Goal: Information Seeking & Learning: Learn about a topic

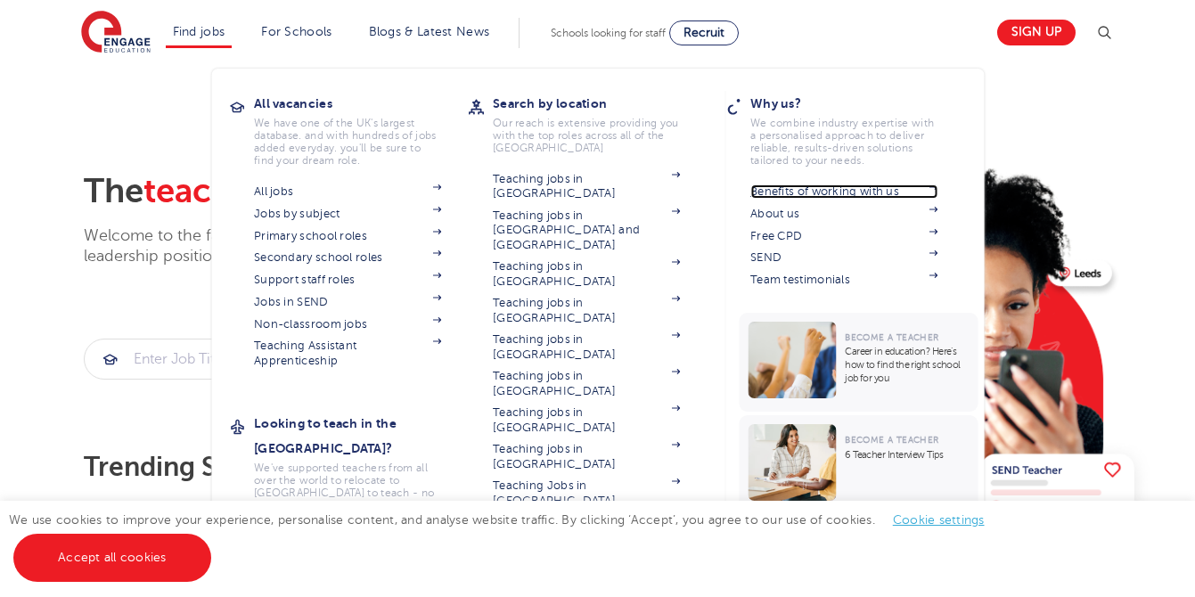
click at [812, 194] on link "Benefits of working with us" at bounding box center [844, 192] width 187 height 14
click at [768, 239] on link "Free CPD" at bounding box center [844, 236] width 187 height 14
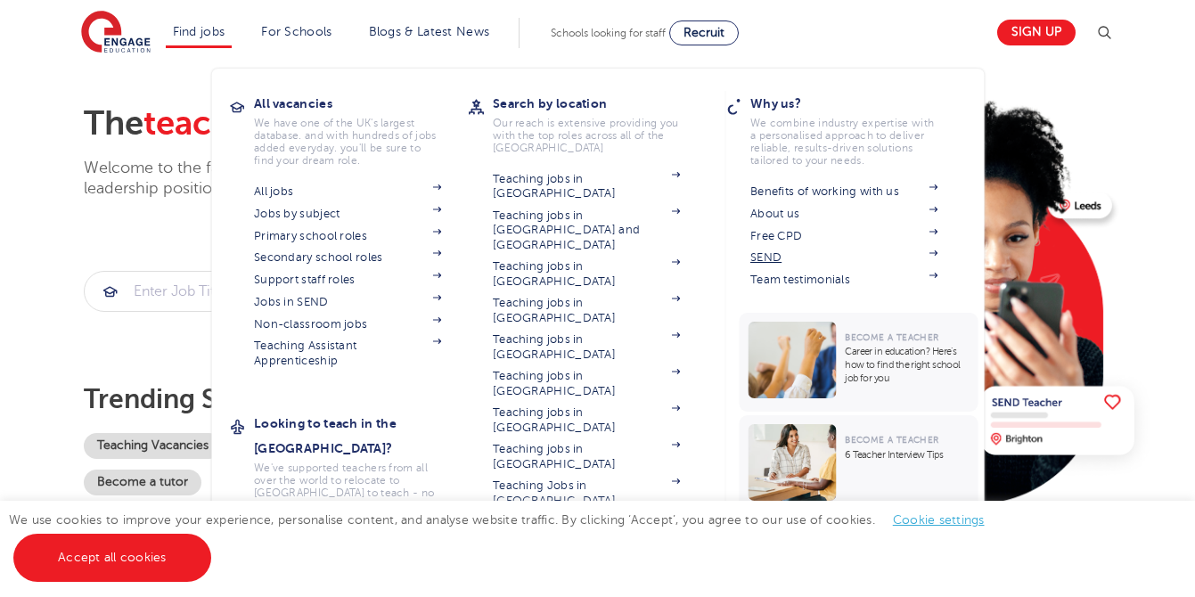
scroll to position [70, 0]
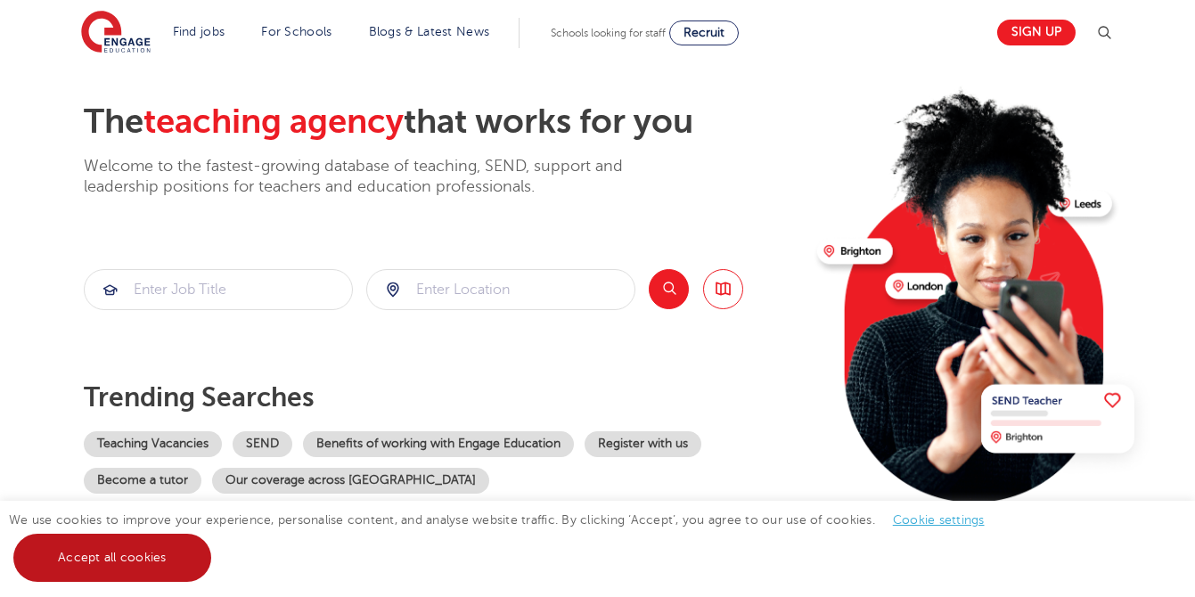
click at [118, 566] on link "Accept all cookies" at bounding box center [112, 558] width 198 height 48
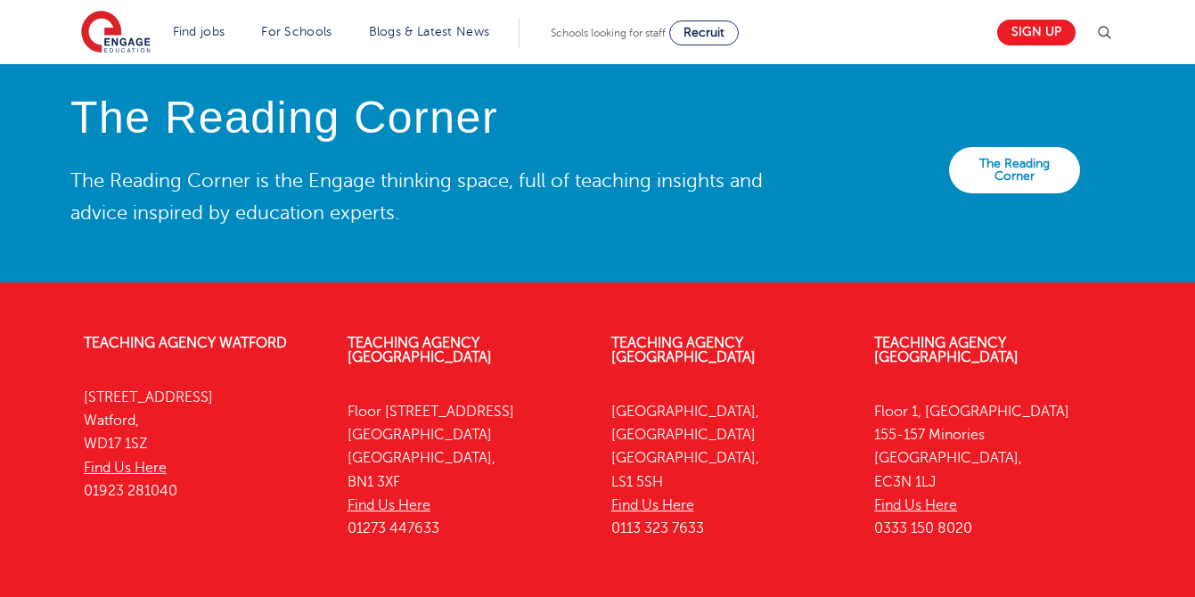
scroll to position [4097, 0]
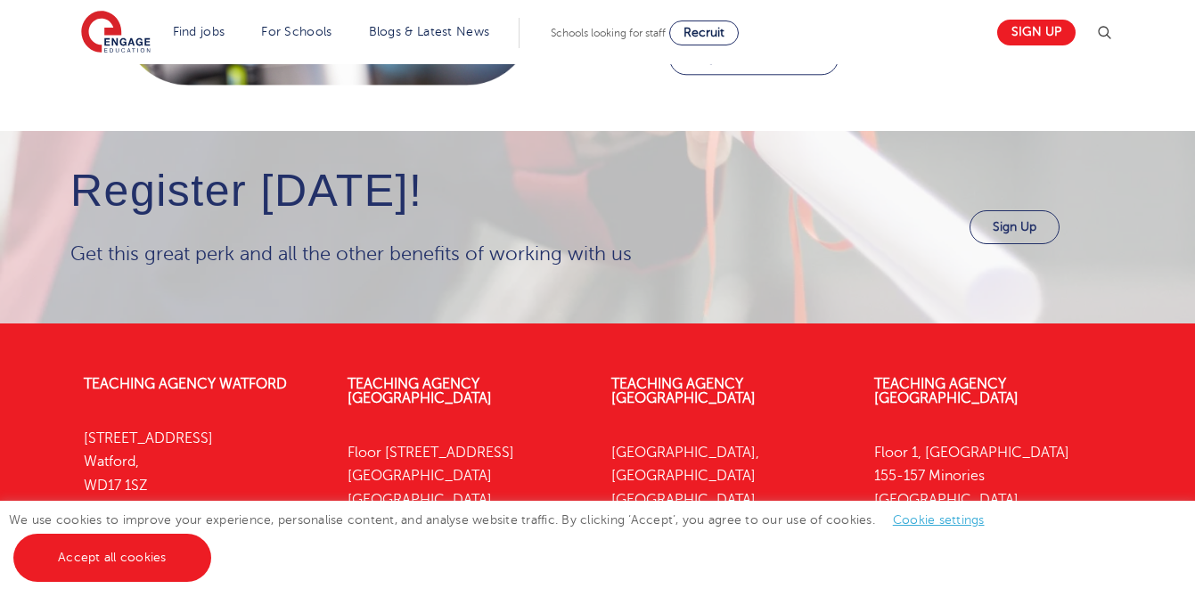
scroll to position [2346, 0]
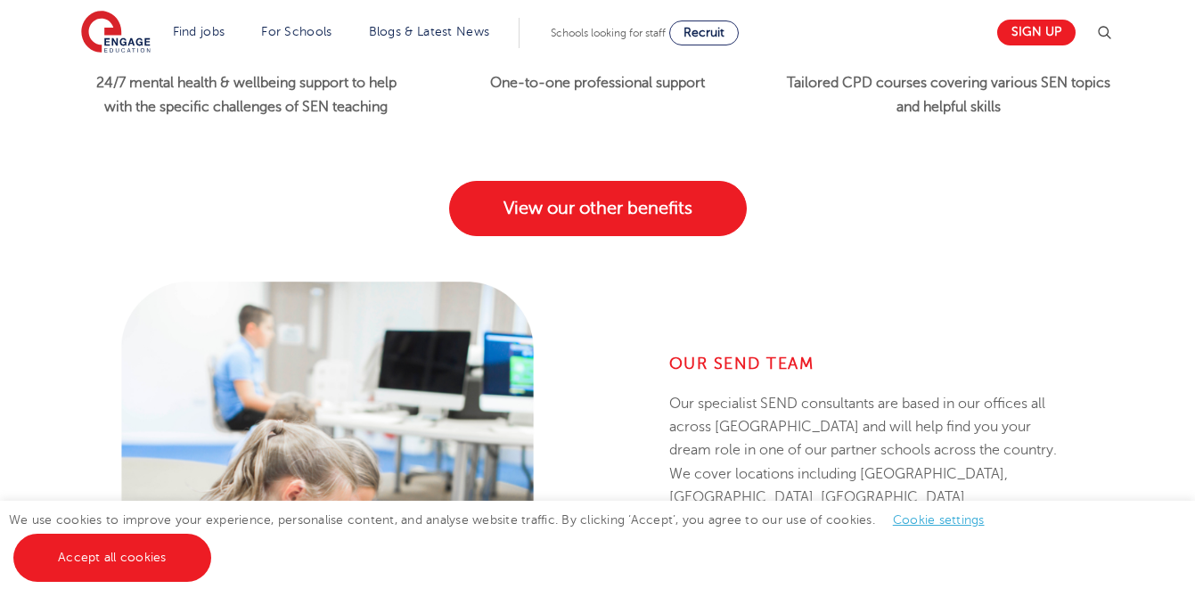
scroll to position [1834, 0]
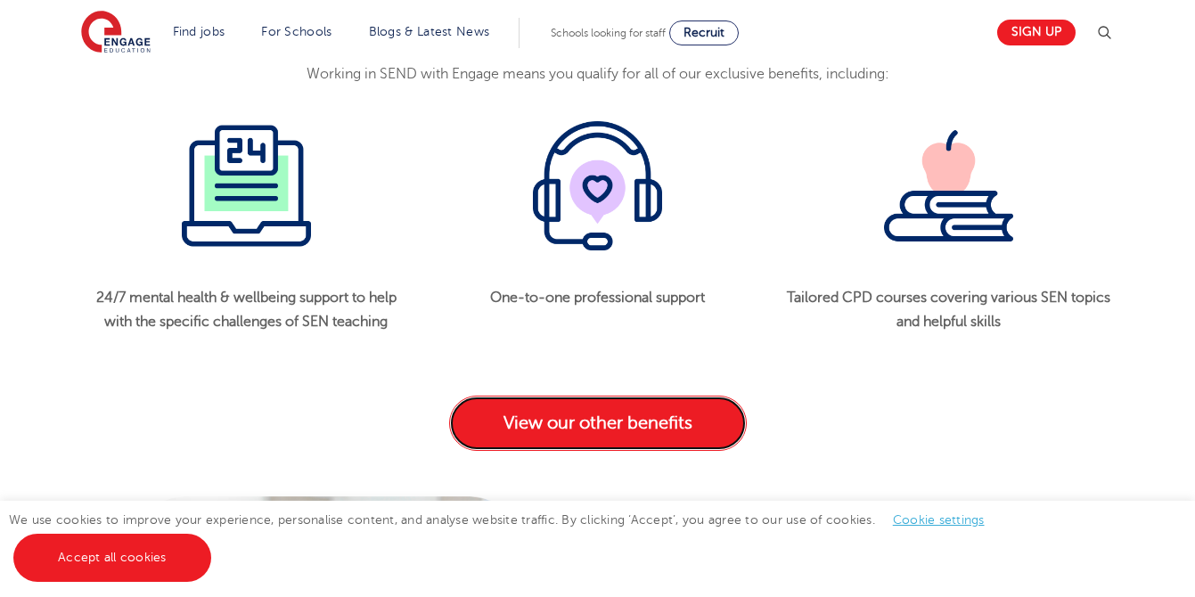
click at [521, 444] on link "View our other benefits" at bounding box center [598, 423] width 298 height 55
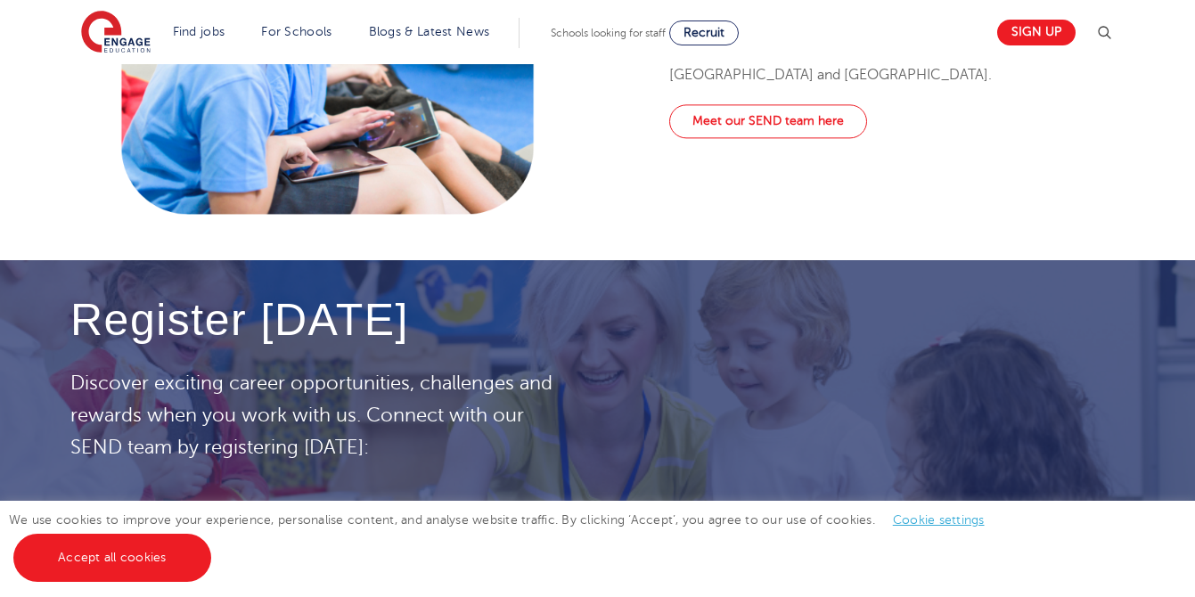
scroll to position [2559, 0]
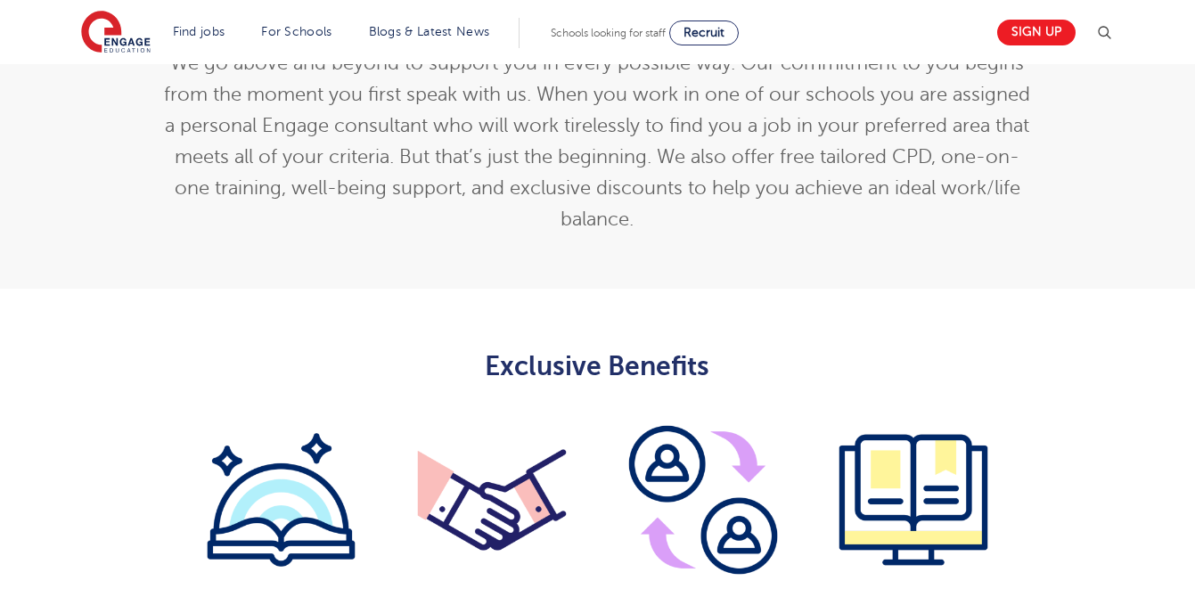
scroll to position [1093, 0]
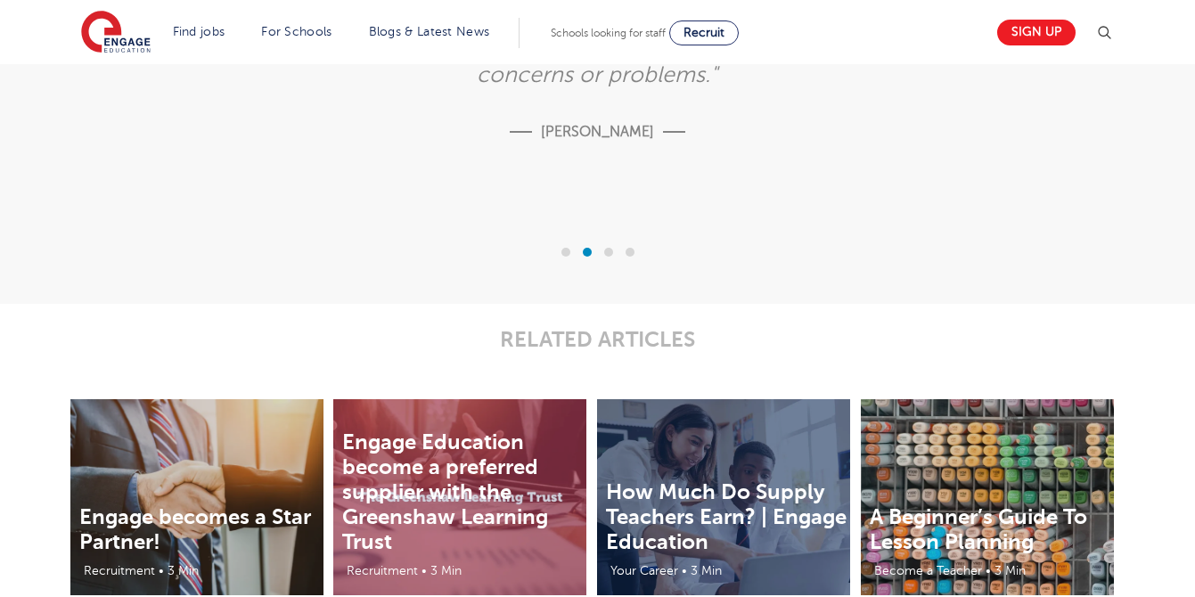
scroll to position [3690, 0]
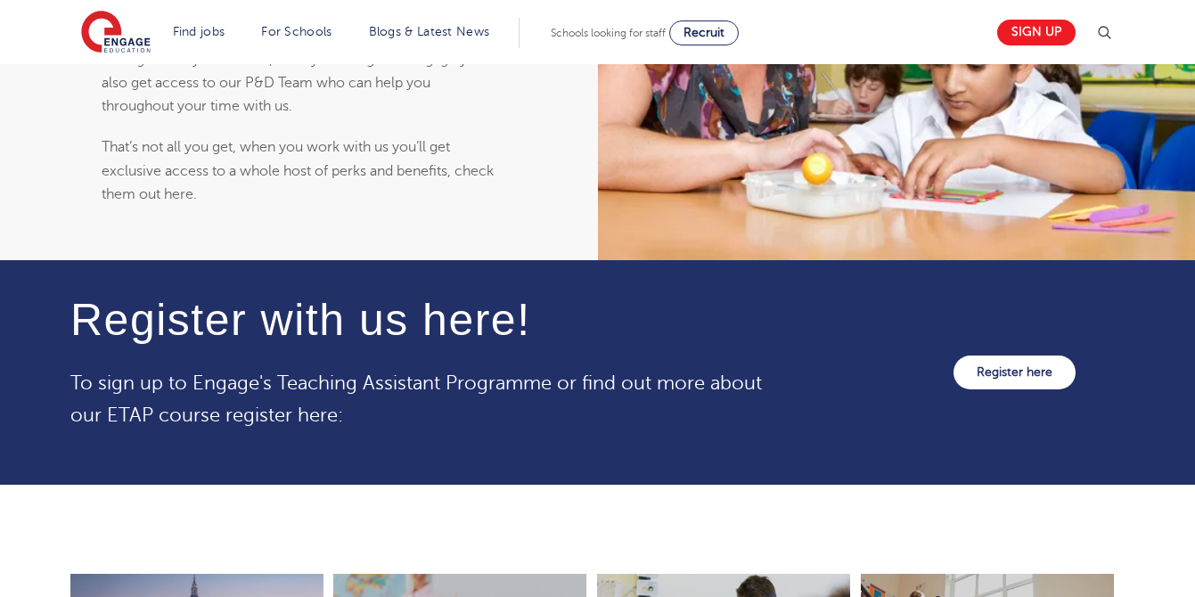
scroll to position [1744, 0]
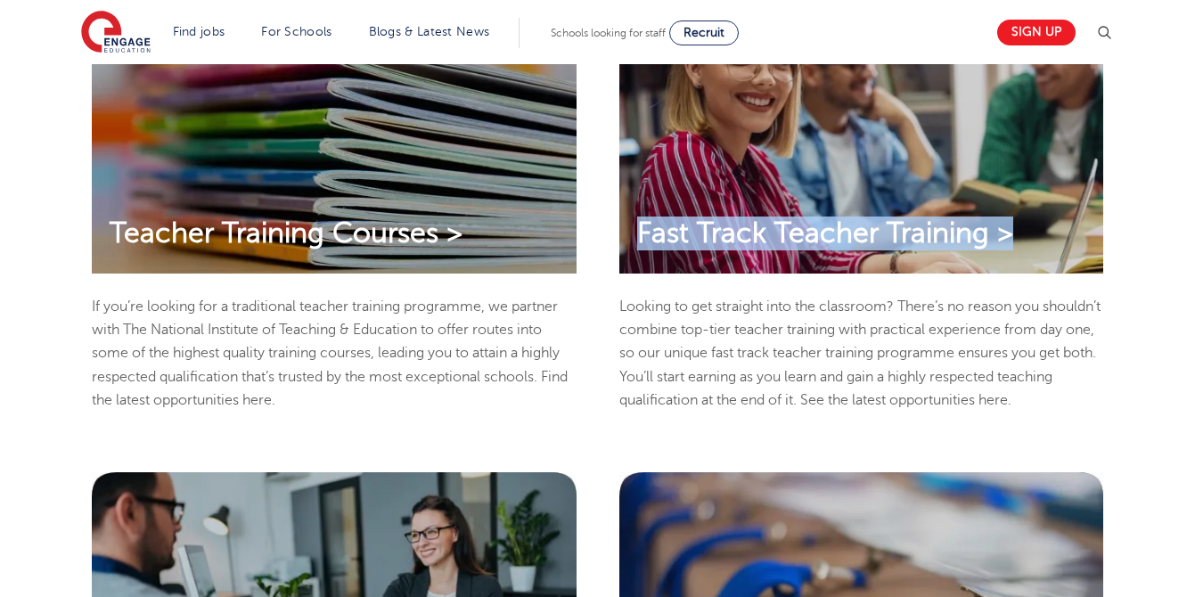
scroll to position [472, 0]
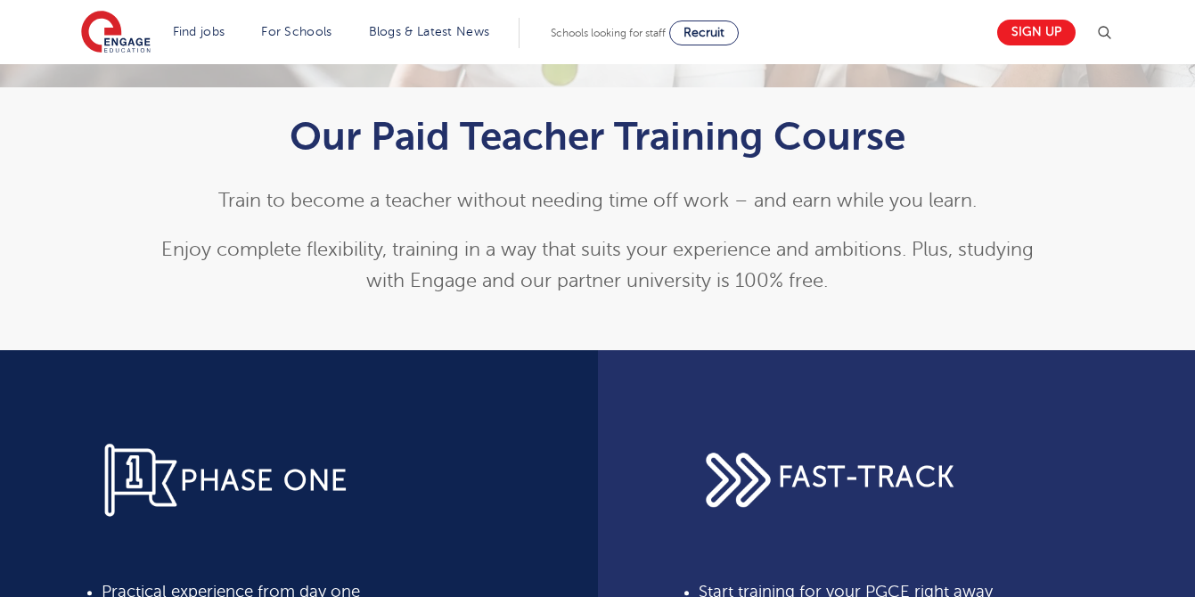
scroll to position [543, 0]
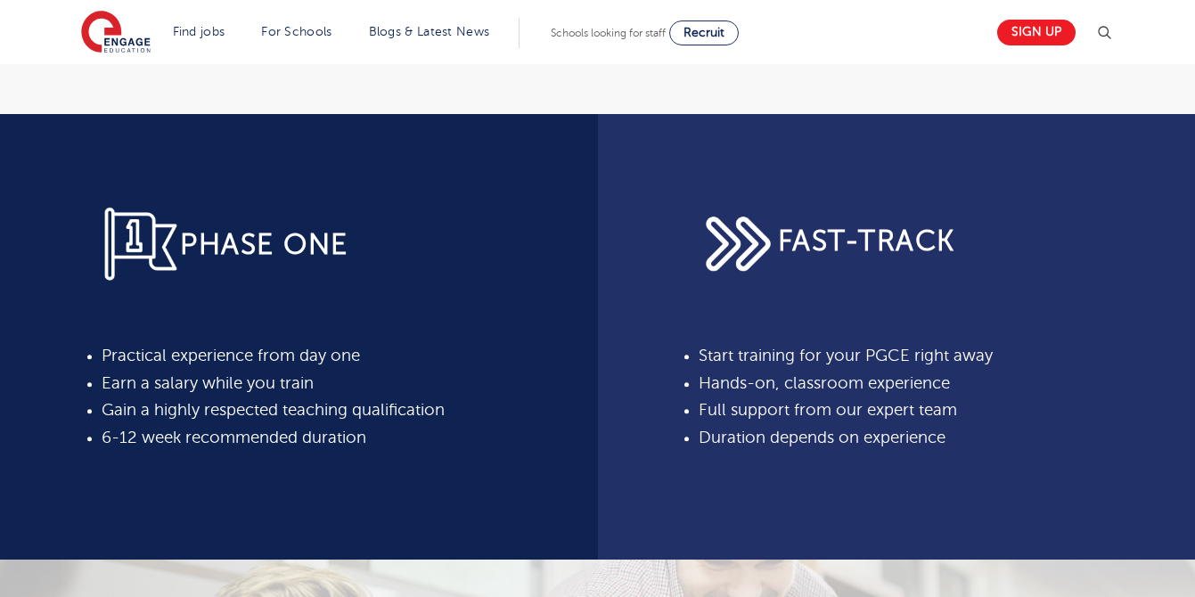
click at [434, 504] on div "PHASE ONE Practical experience from day one Earn a salary while you train Gain …" at bounding box center [298, 337] width 419 height 364
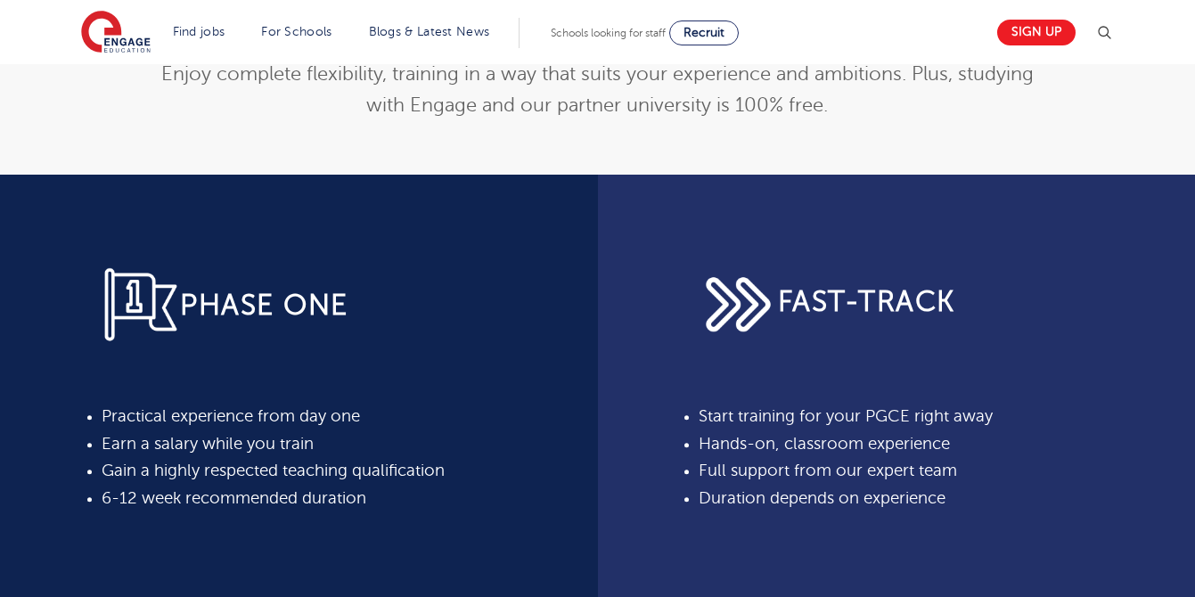
scroll to position [528, 0]
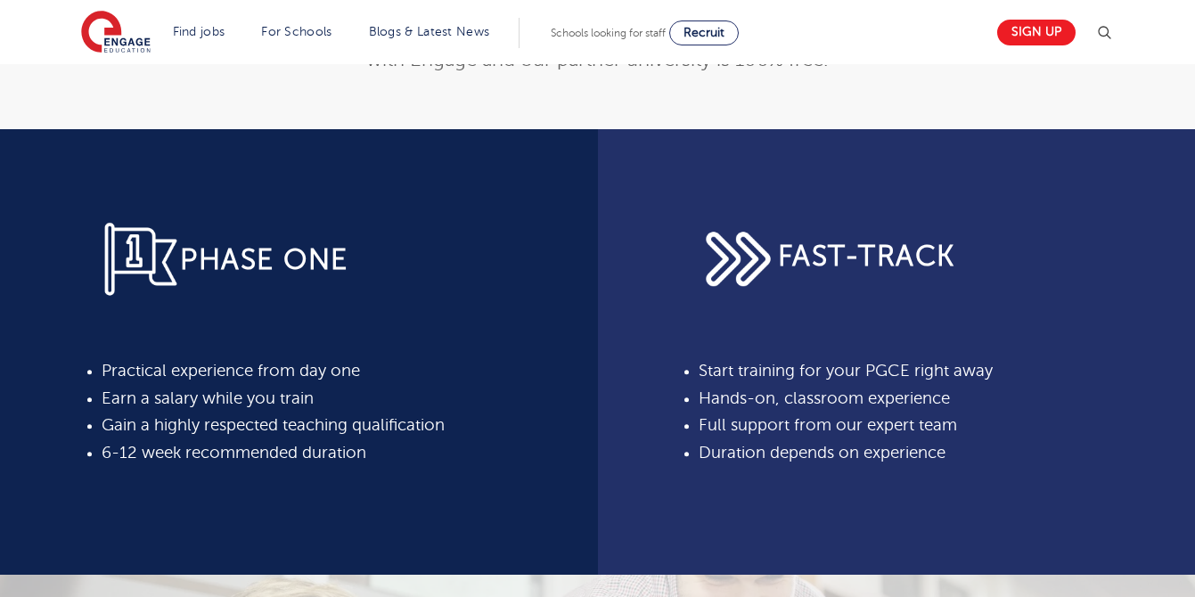
click at [379, 299] on div "PHASE ONE Practical experience from day one Earn a salary while you train Gain …" at bounding box center [299, 343] width 395 height 248
click at [294, 249] on span "PHASE ONE" at bounding box center [264, 260] width 168 height 31
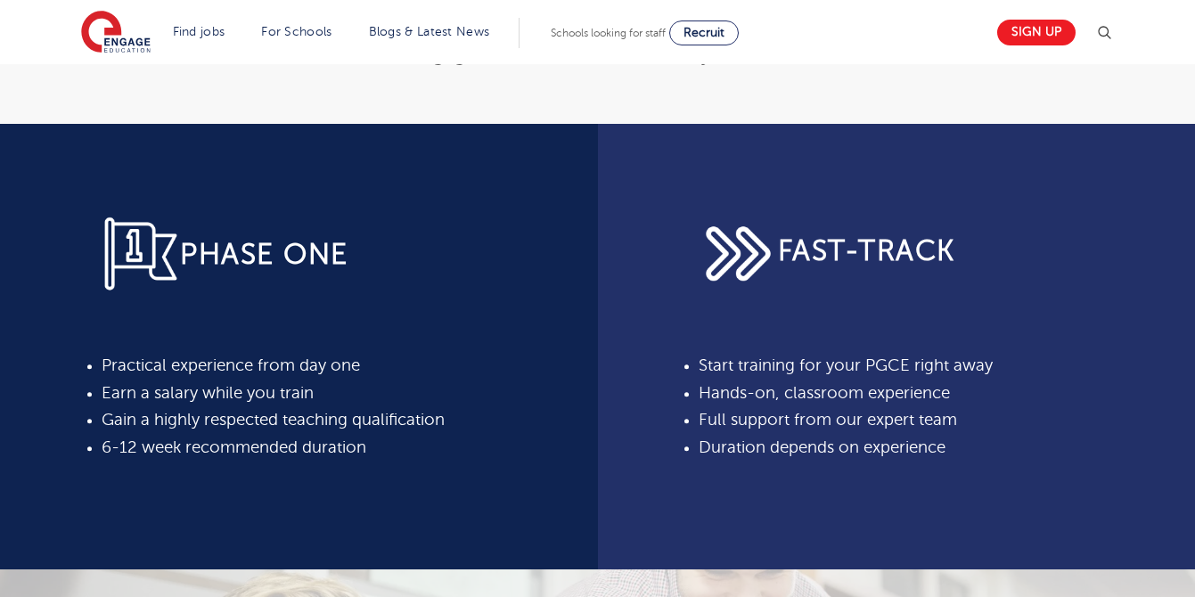
scroll to position [498, 0]
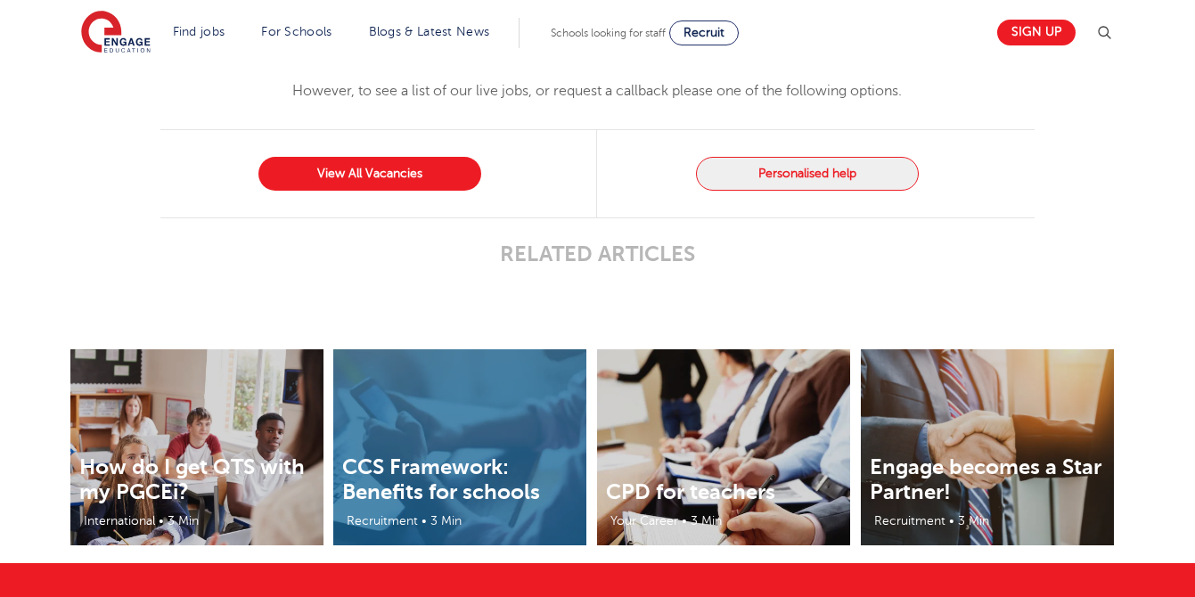
scroll to position [1896, 0]
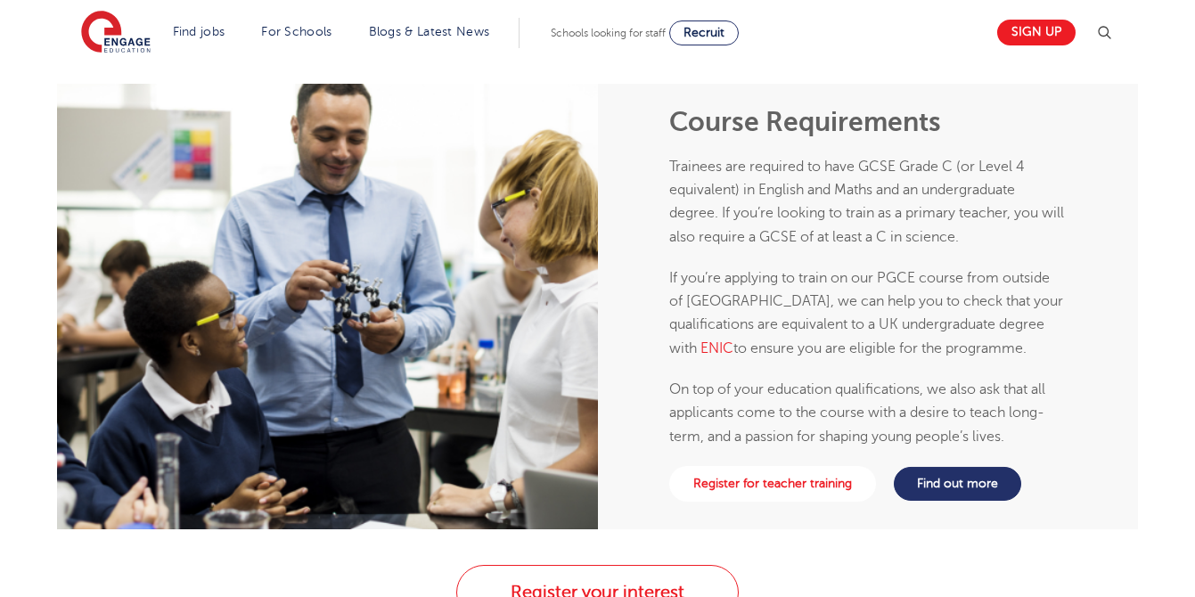
scroll to position [1203, 0]
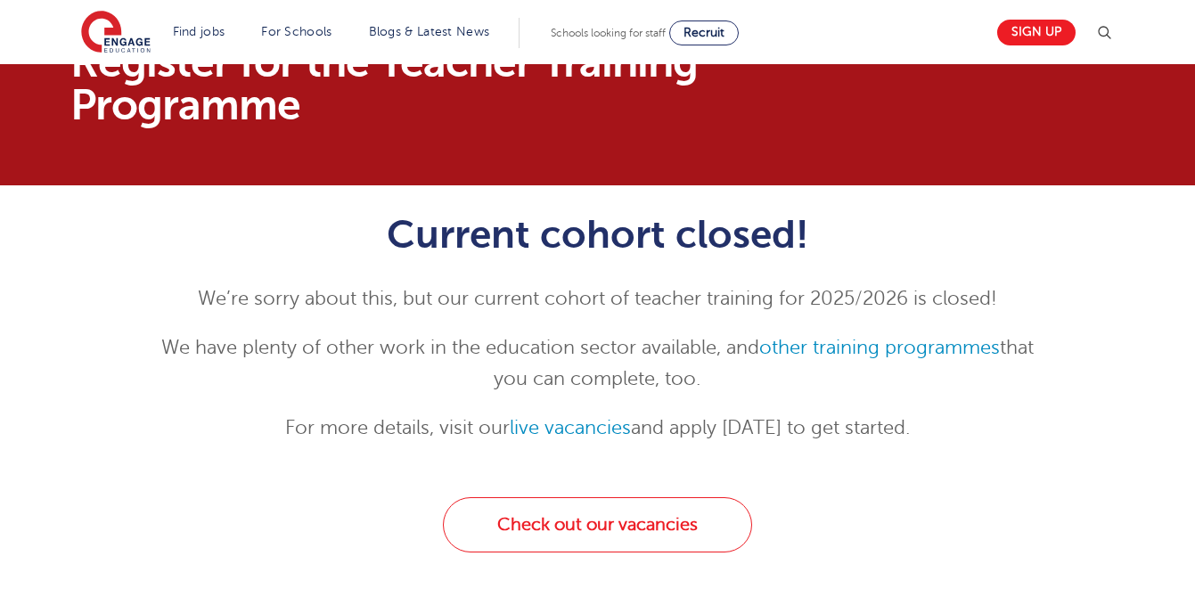
scroll to position [526, 0]
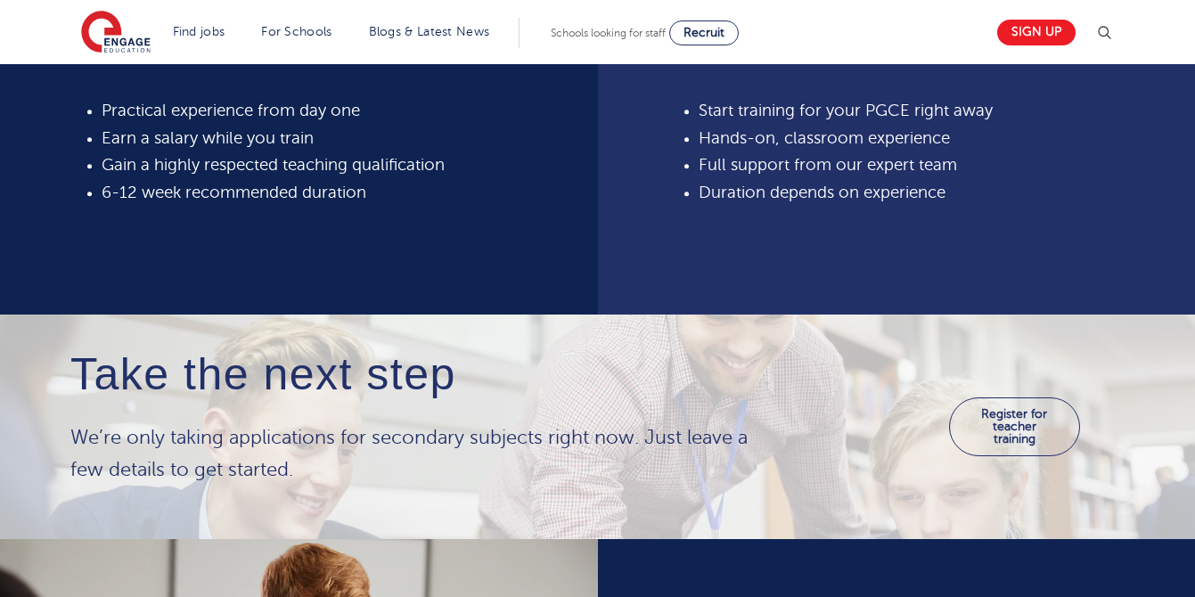
scroll to position [1103, 0]
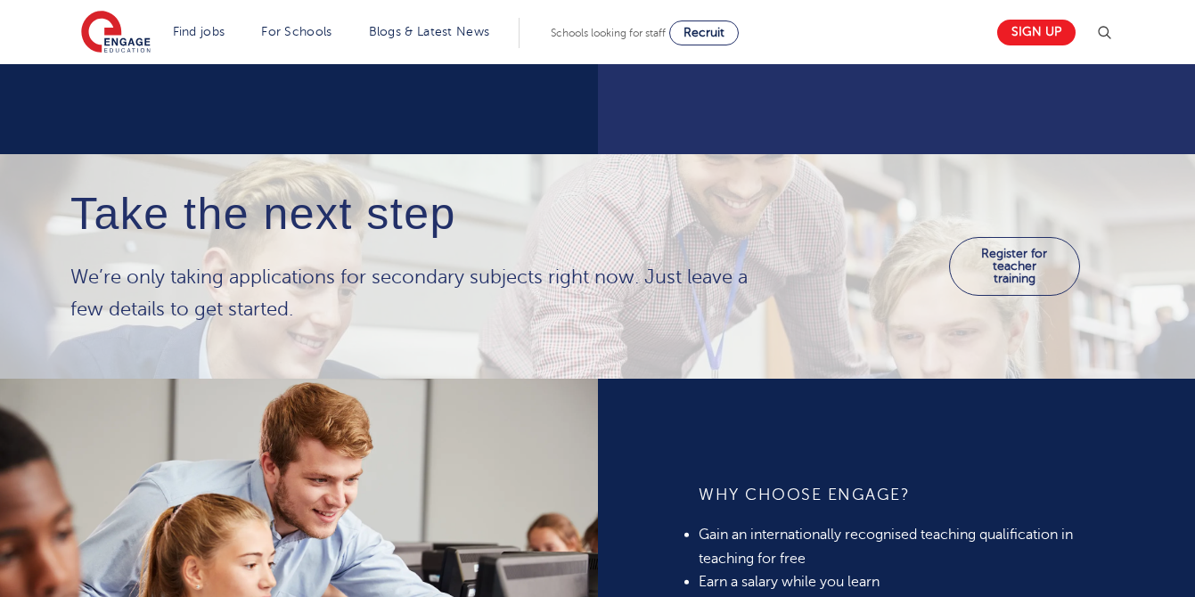
scroll to position [1177, 0]
